Goal: Information Seeking & Learning: Learn about a topic

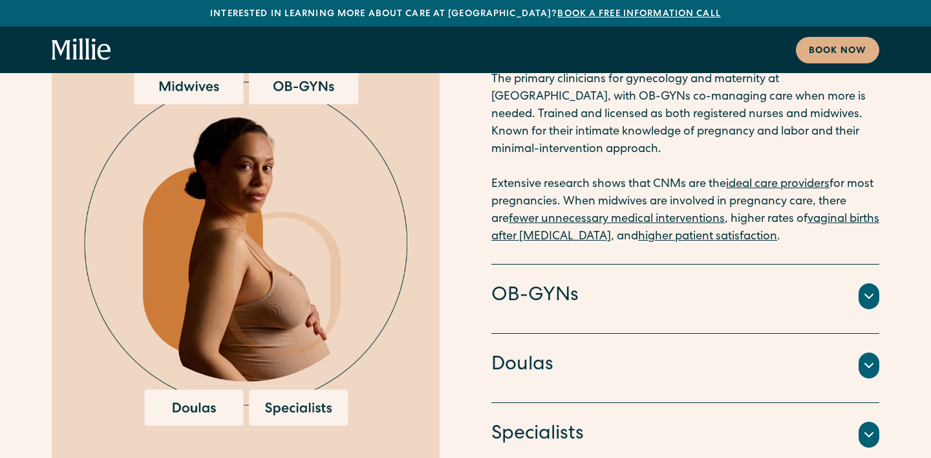
scroll to position [3357, 0]
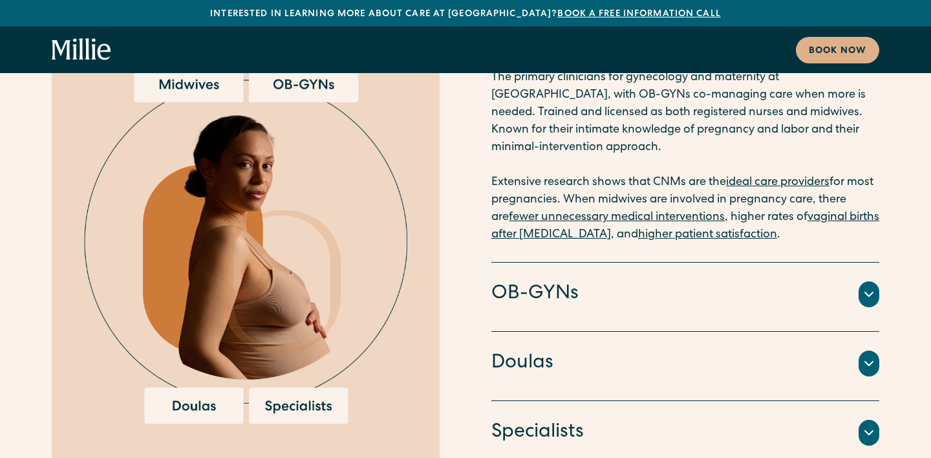
click at [866, 287] on icon at bounding box center [870, 295] width 16 height 16
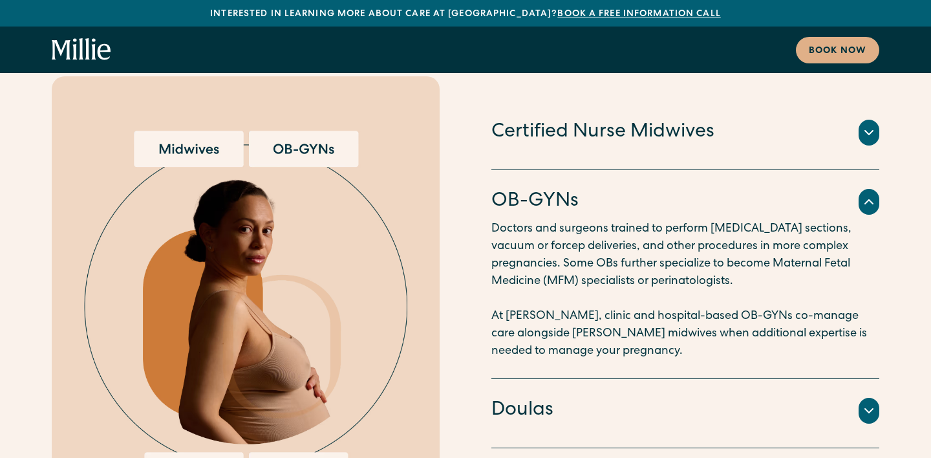
scroll to position [3284, 0]
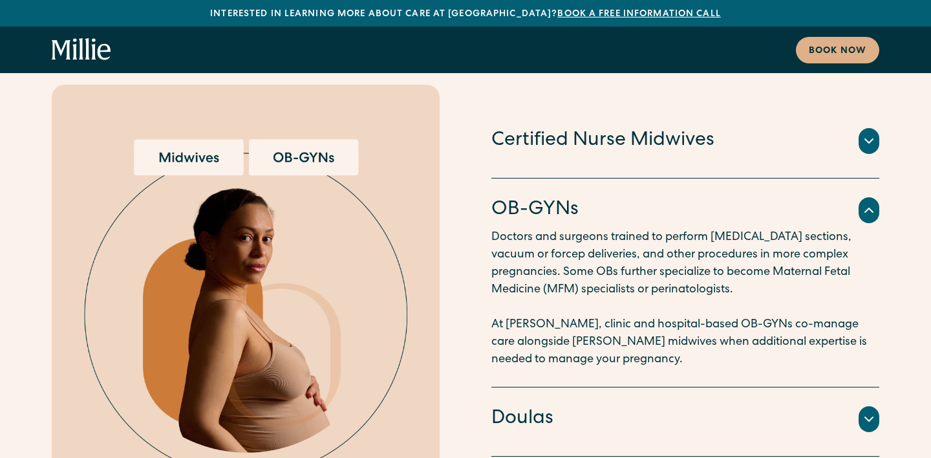
click at [867, 417] on icon at bounding box center [869, 419] width 8 height 4
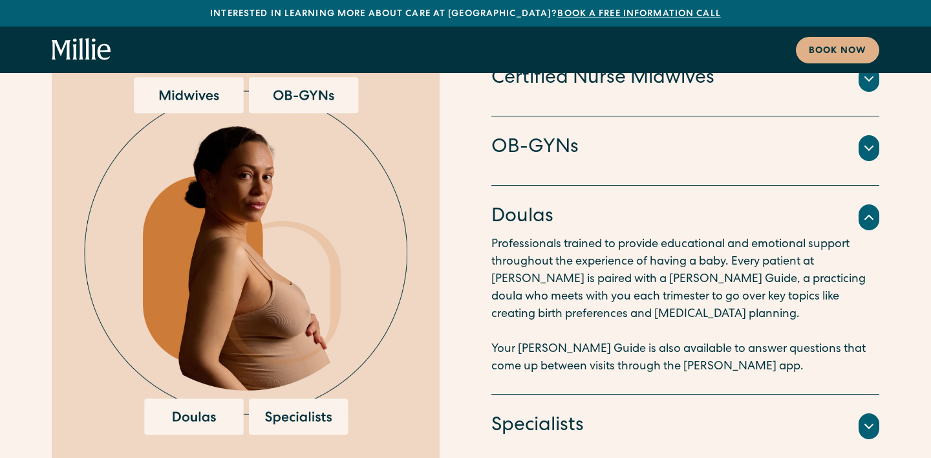
scroll to position [3348, 0]
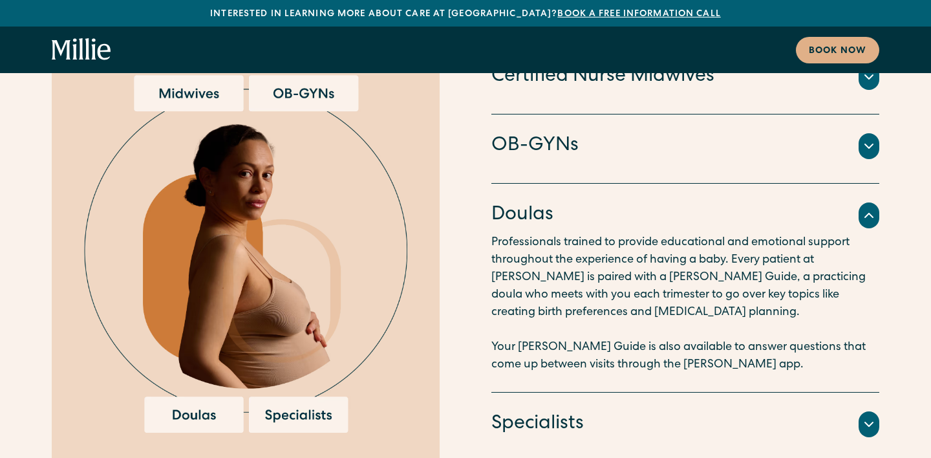
click at [865, 417] on icon at bounding box center [870, 425] width 16 height 16
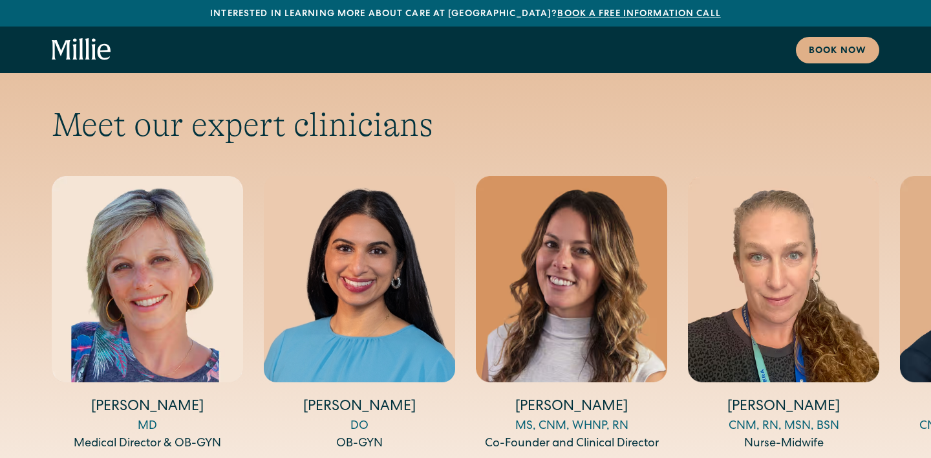
scroll to position [4300, 0]
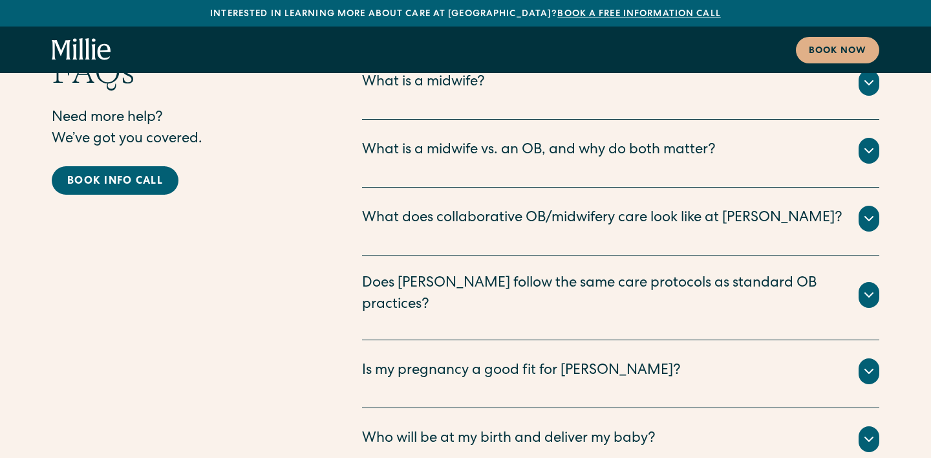
scroll to position [6546, 0]
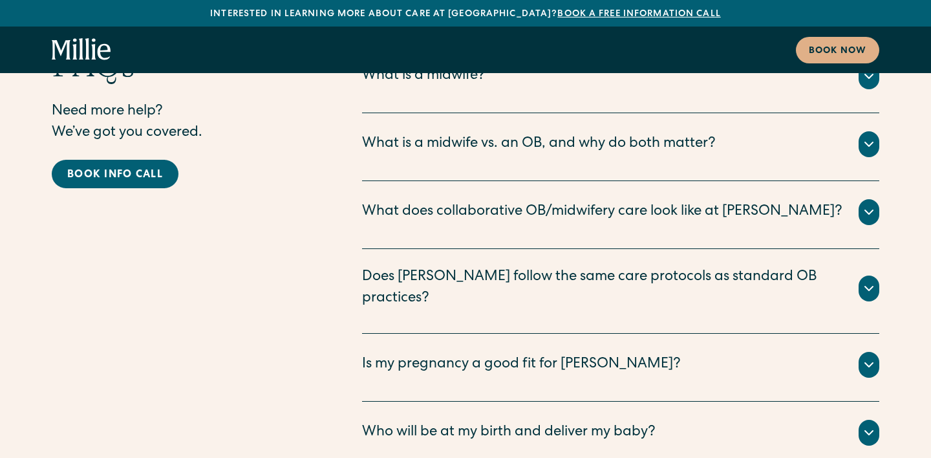
click at [598, 249] on div "Does [PERSON_NAME] follow the same care protocols as standard OB practices? Yes…" at bounding box center [620, 291] width 517 height 85
click at [605, 267] on div "Does [PERSON_NAME] follow the same care protocols as standard OB practices?" at bounding box center [602, 288] width 481 height 43
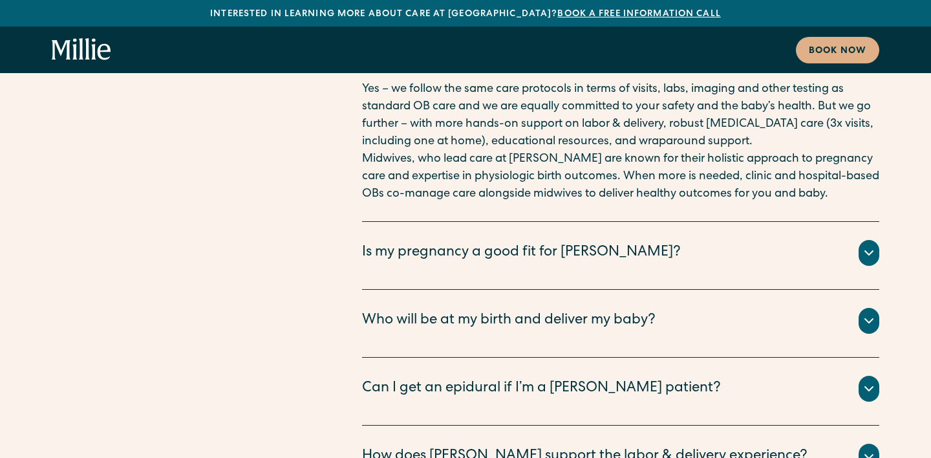
scroll to position [6783, 0]
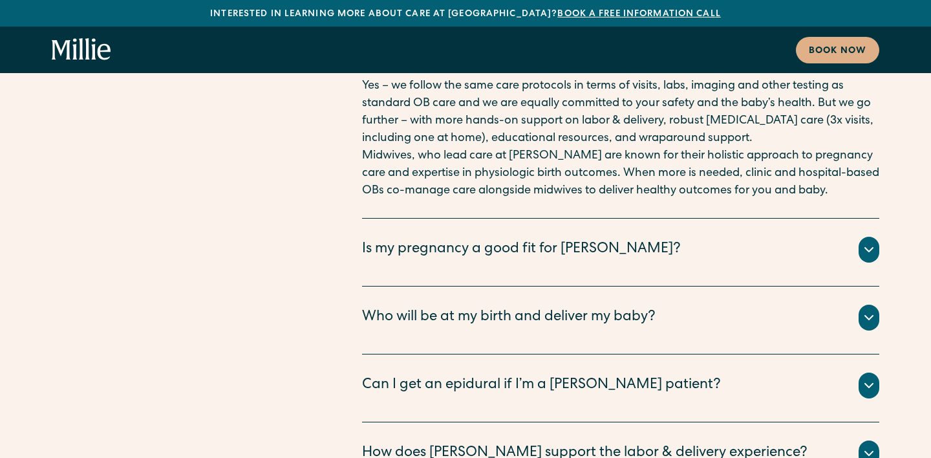
click at [602, 239] on div "Is my pregnancy a good fit for [PERSON_NAME]?" at bounding box center [521, 249] width 319 height 21
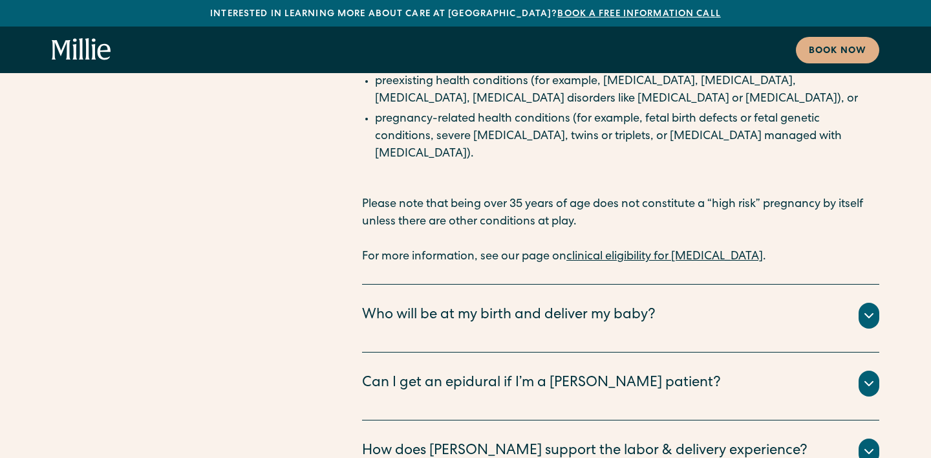
scroll to position [7128, 0]
click at [609, 352] on div "Can I get an epidural if I’m a [PERSON_NAME] patient? Yes - you have access to …" at bounding box center [620, 386] width 517 height 68
click at [609, 373] on div "Can I get an epidural if I’m a [PERSON_NAME] patient?" at bounding box center [541, 383] width 359 height 21
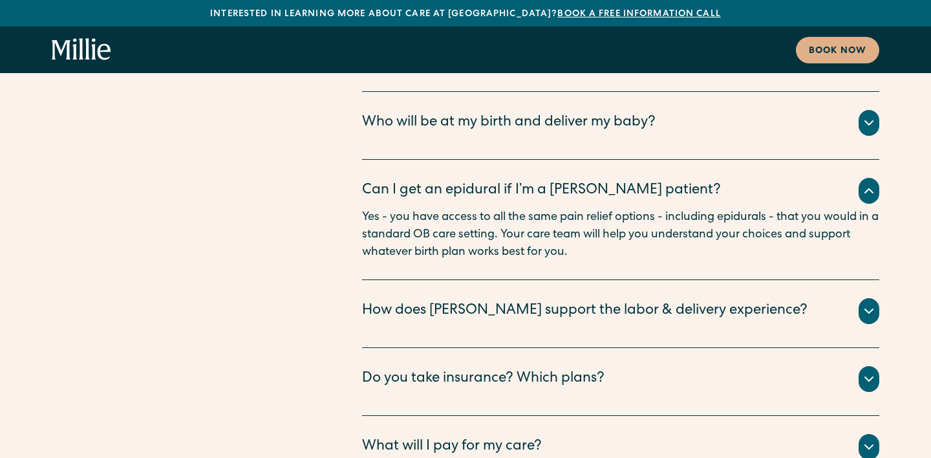
scroll to position [7329, 0]
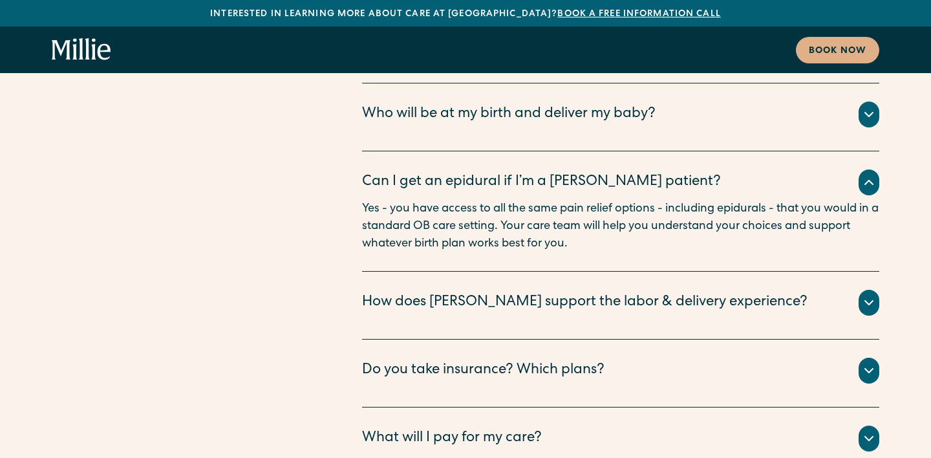
click at [609, 358] on div "Do you take insurance? Which plans?" at bounding box center [620, 371] width 517 height 26
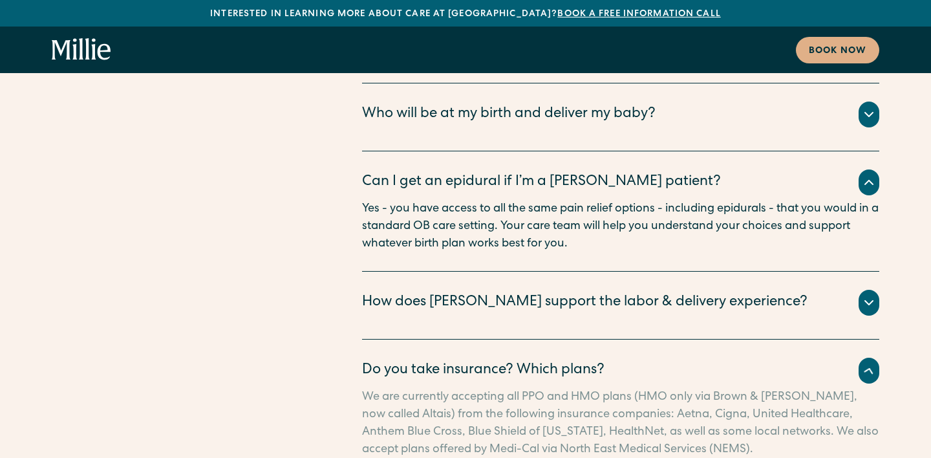
click at [592, 360] on div "Do you take insurance? Which plans?" at bounding box center [483, 370] width 243 height 21
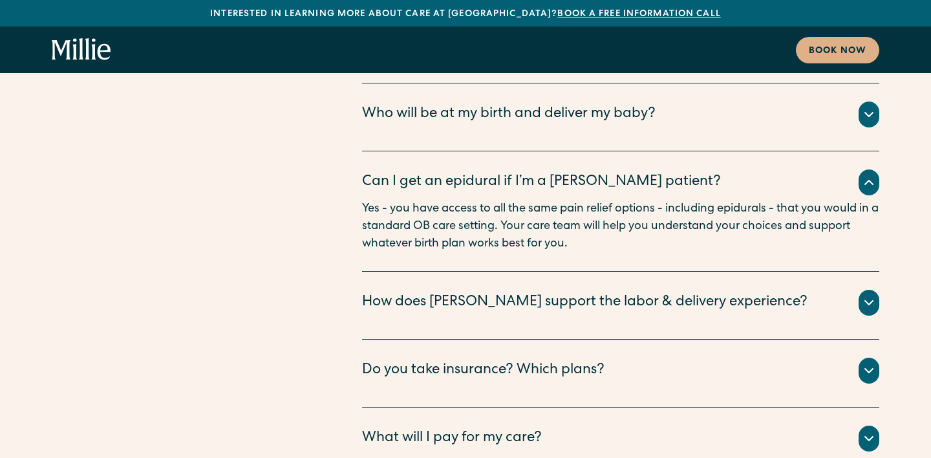
click at [592, 360] on div "Do you take insurance? Which plans?" at bounding box center [483, 370] width 243 height 21
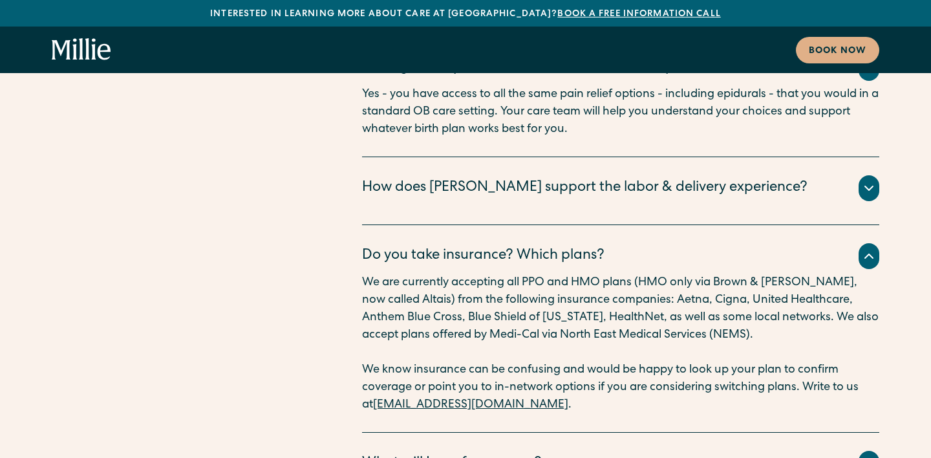
scroll to position [7485, 0]
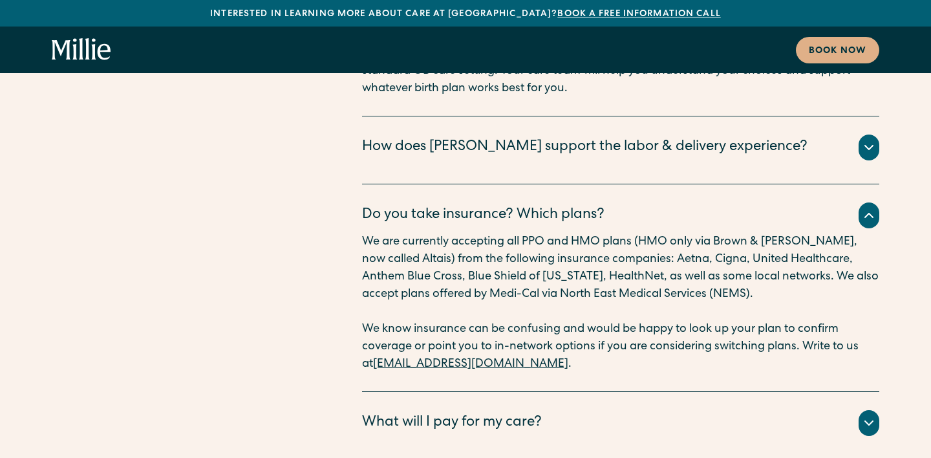
click at [558, 410] on div "What will I pay for my care?" at bounding box center [620, 423] width 517 height 26
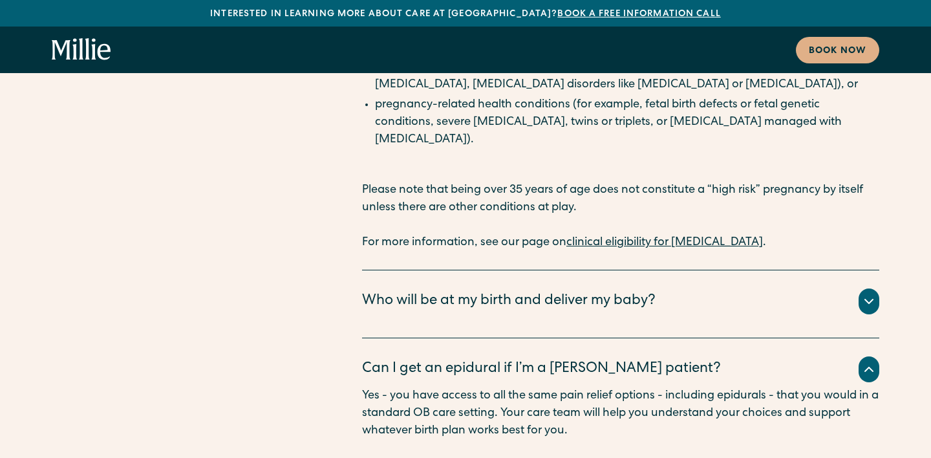
scroll to position [7140, 0]
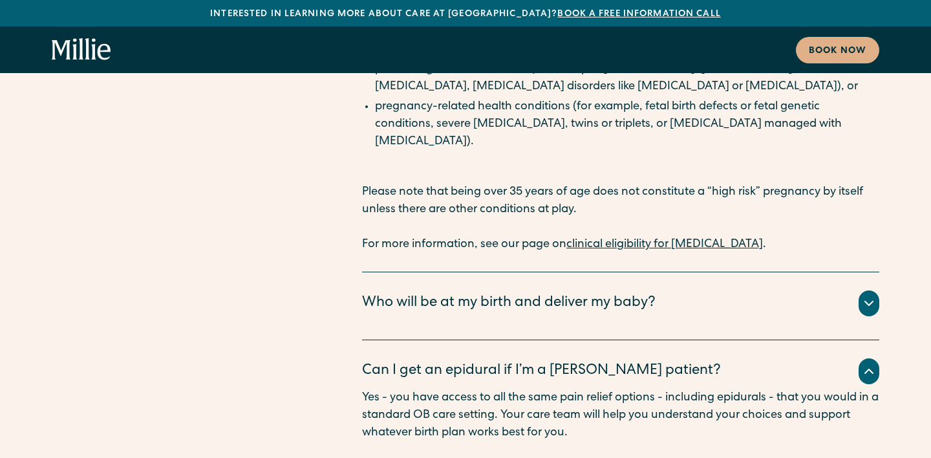
click at [665, 184] on p "Please note that being over 35 years of age does not constitute a “high risk” p…" at bounding box center [620, 219] width 517 height 70
click at [664, 239] on link "clinical eligibility for [MEDICAL_DATA]" at bounding box center [665, 245] width 197 height 12
